Goal: Find specific page/section: Find specific page/section

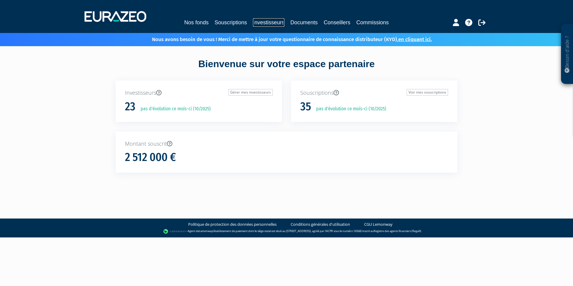
click at [260, 23] on link "Investisseurs" at bounding box center [268, 22] width 31 height 8
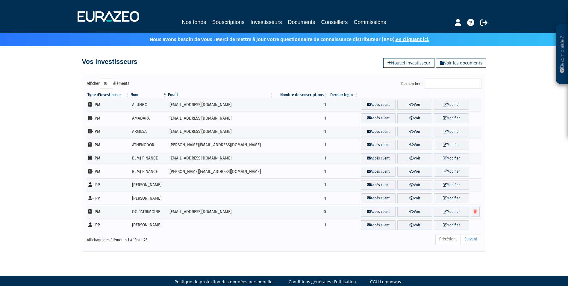
click at [438, 84] on input "Rechercher :" at bounding box center [453, 83] width 57 height 10
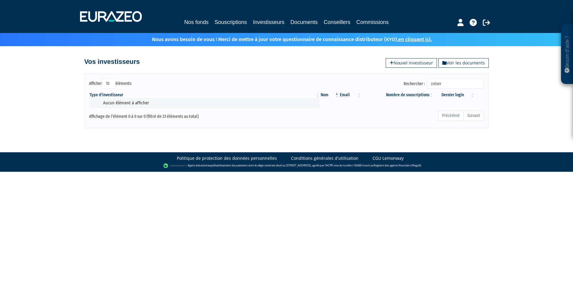
drag, startPoint x: 449, startPoint y: 85, endPoint x: 418, endPoint y: 87, distance: 31.2
click at [418, 87] on label "Rechercher : zolver" at bounding box center [443, 83] width 80 height 10
type input "assa"
